Goal: Communication & Community: Answer question/provide support

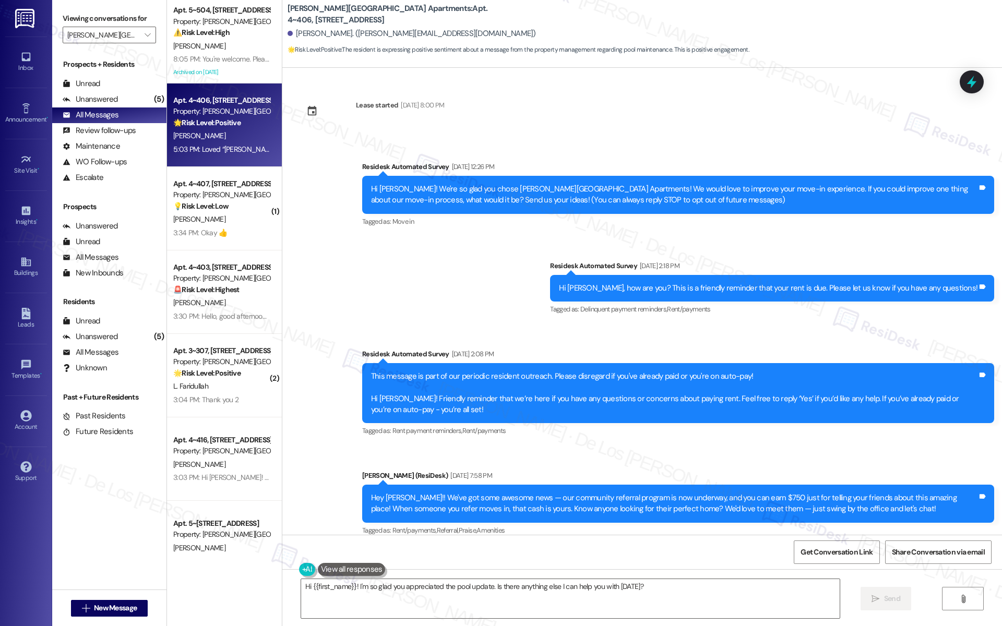
scroll to position [1348, 0]
